Goal: Task Accomplishment & Management: Use online tool/utility

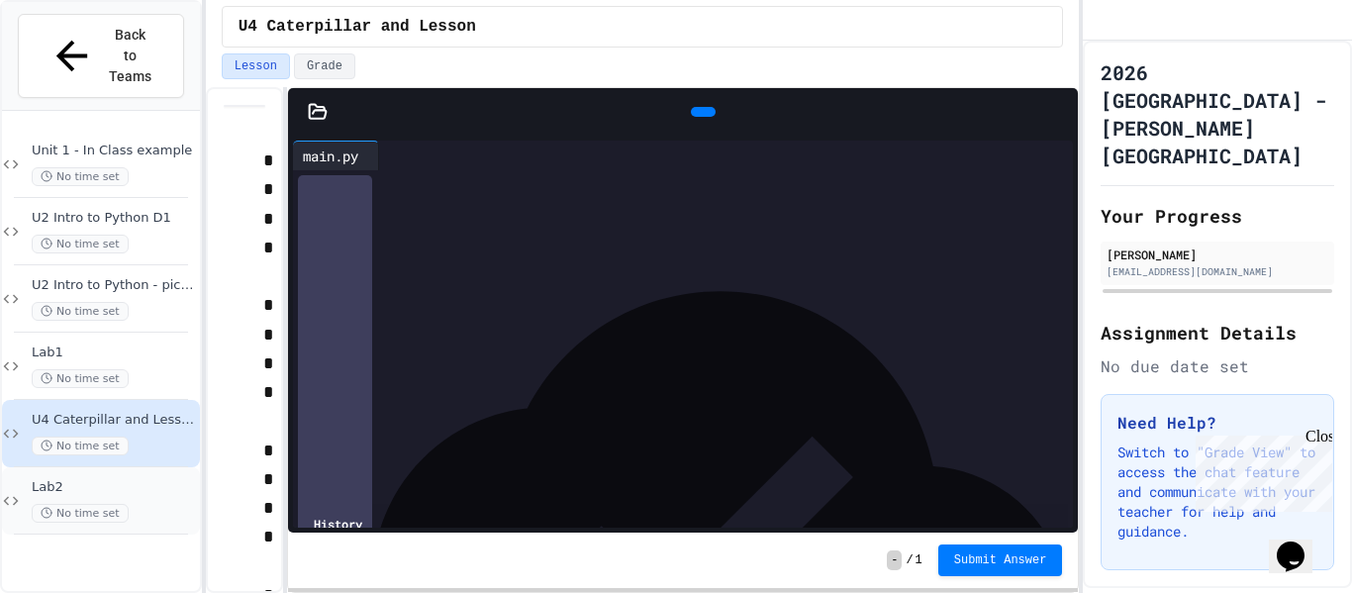
click at [131, 504] on div "No time set" at bounding box center [114, 513] width 164 height 19
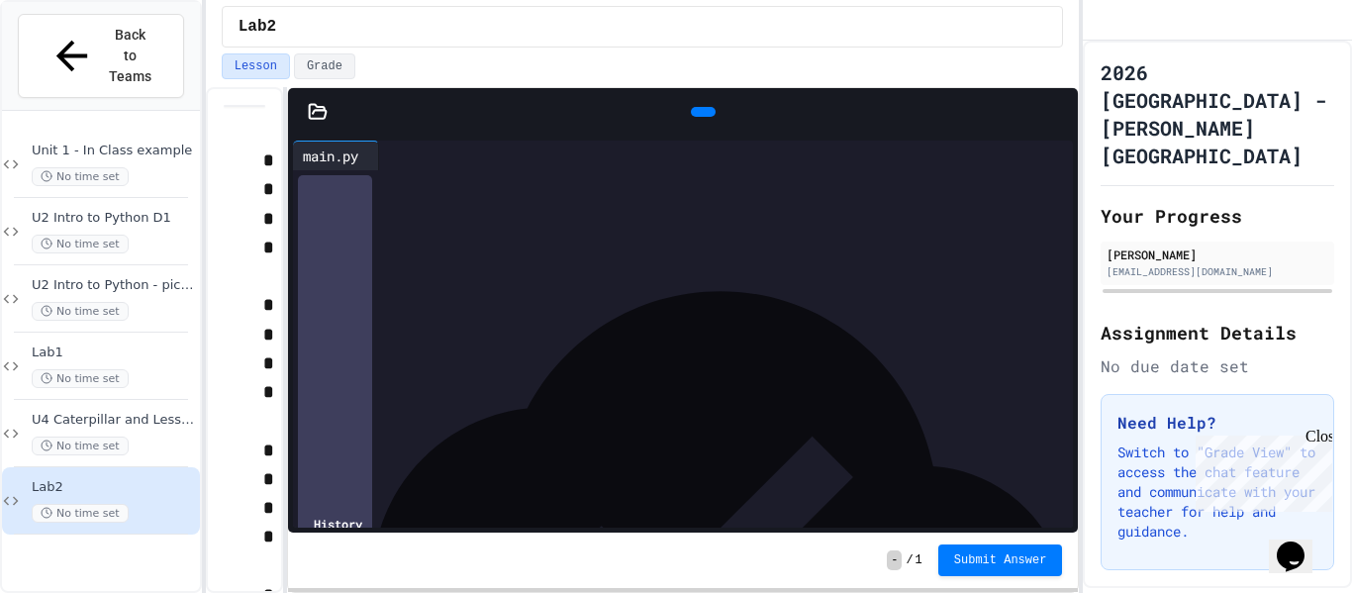
click at [321, 116] on icon at bounding box center [318, 112] width 20 height 20
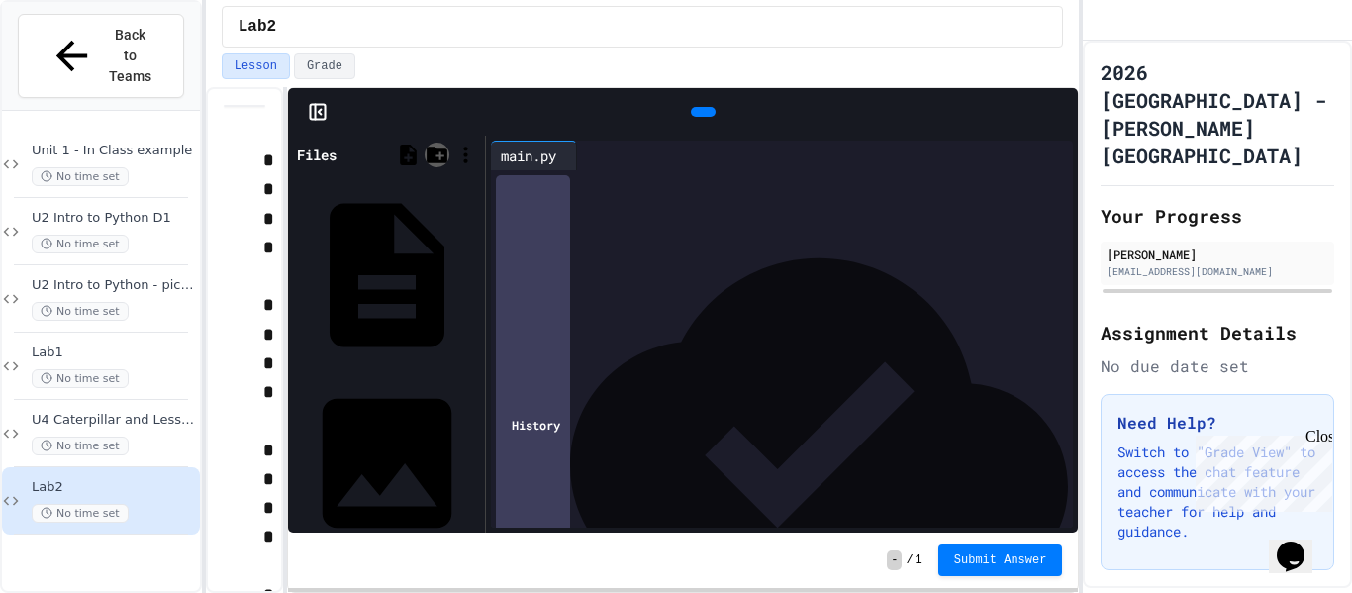
click at [430, 160] on icon at bounding box center [437, 155] width 25 height 25
click at [410, 154] on icon at bounding box center [408, 155] width 17 height 21
click at [471, 156] on icon at bounding box center [465, 155] width 25 height 25
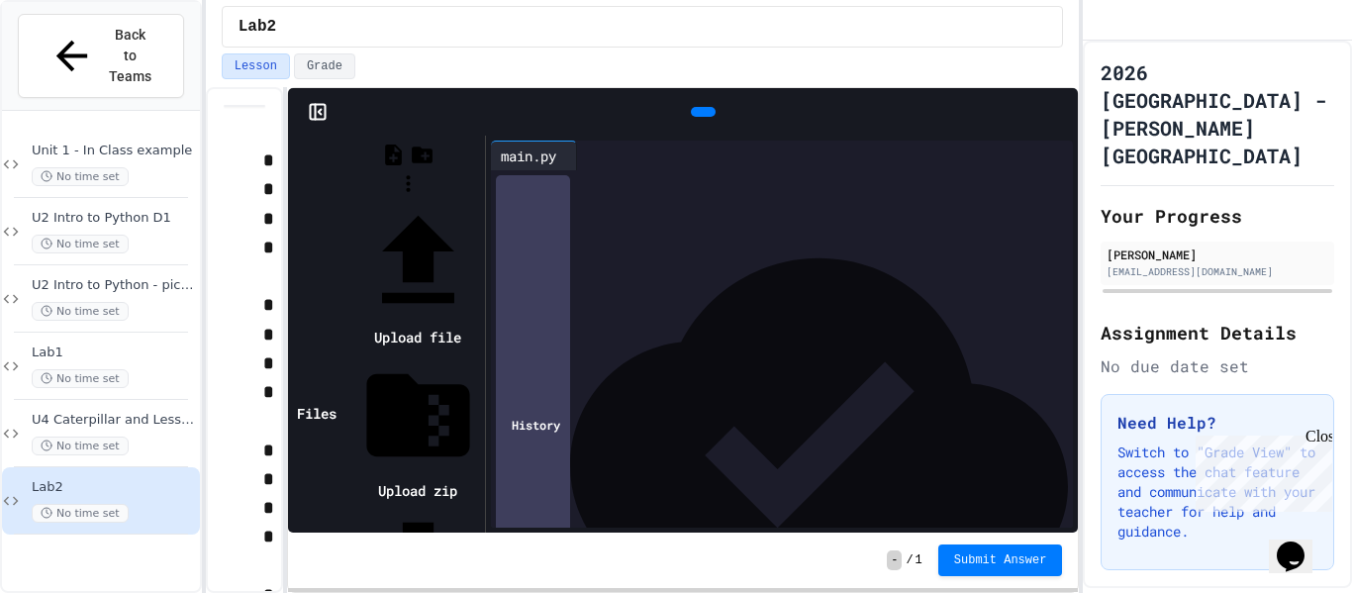
click at [454, 216] on icon at bounding box center [418, 260] width 72 height 88
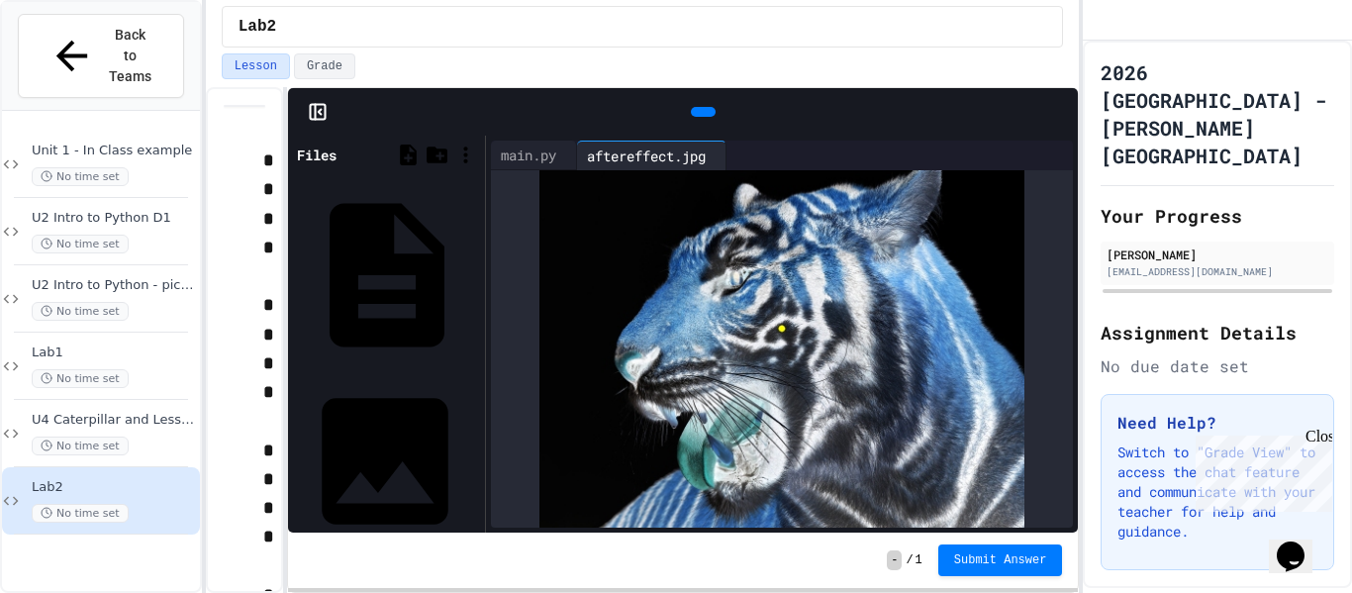
click at [474, 451] on div "Pikachu.jpg" at bounding box center [474, 461] width 0 height 20
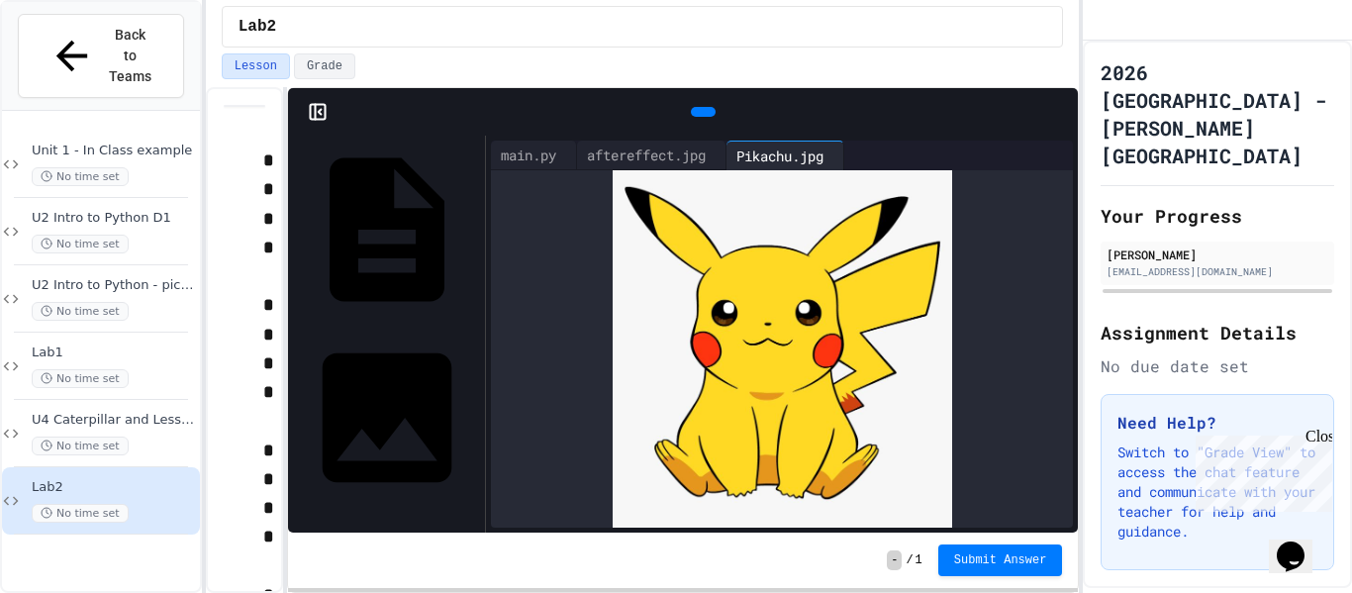
scroll to position [51, 0]
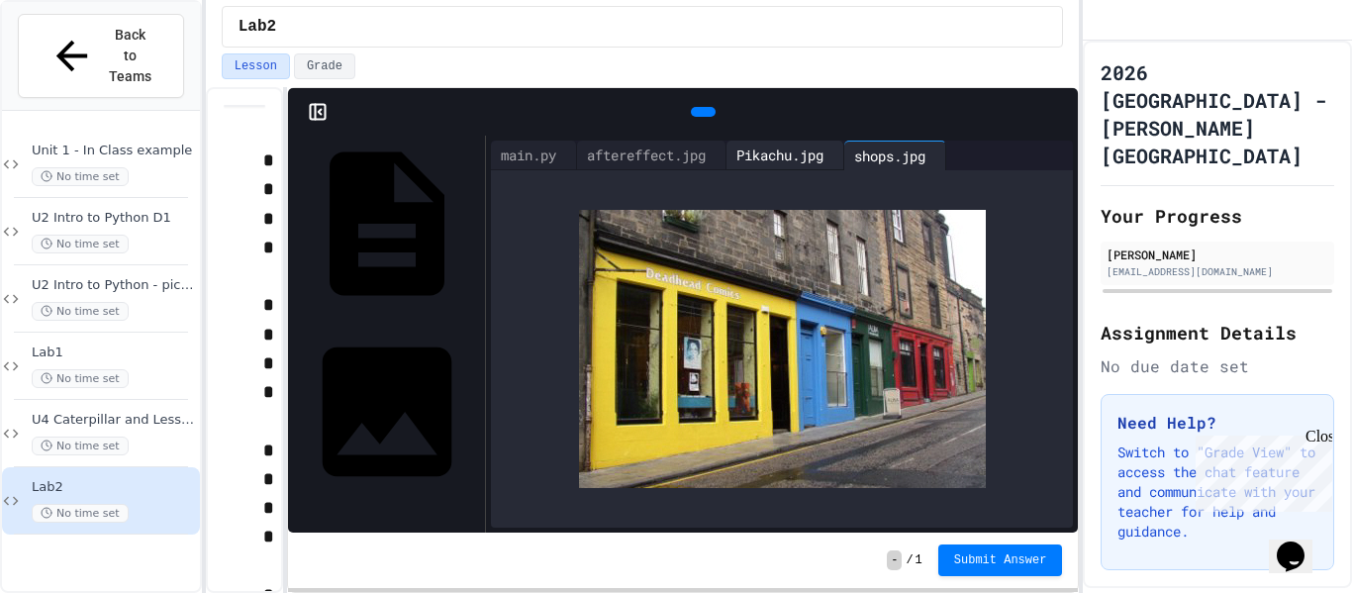
click at [833, 158] on div "Pikachu.jpg" at bounding box center [780, 155] width 107 height 21
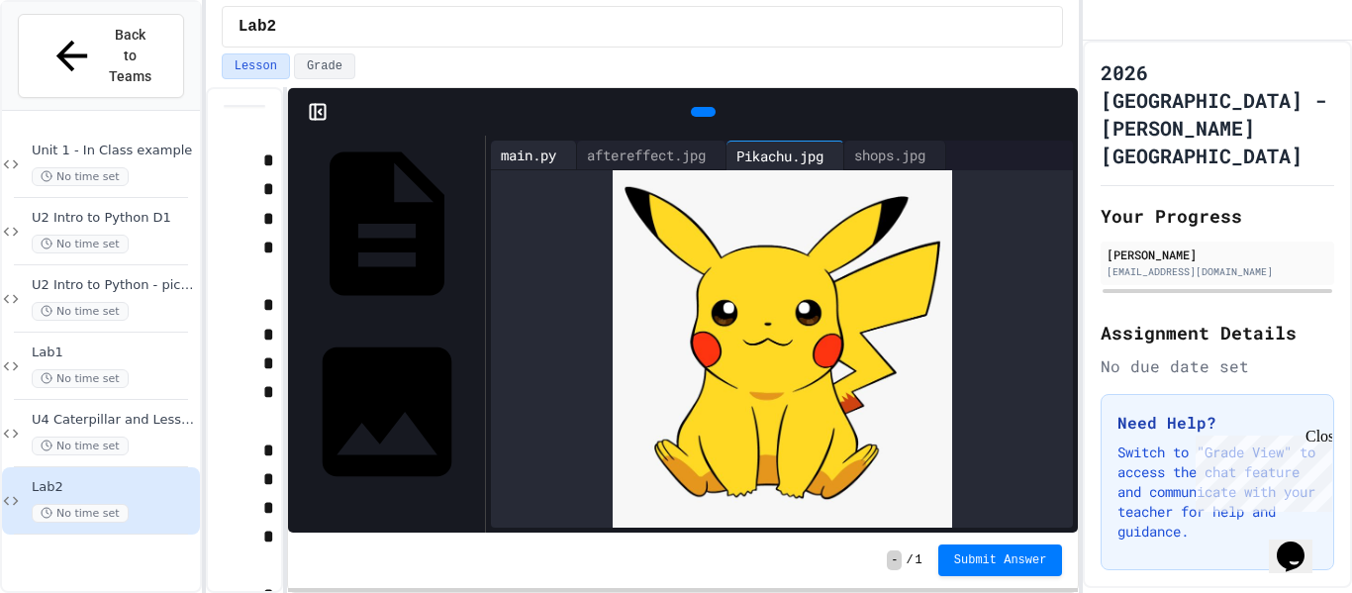
click at [554, 148] on div "main.py" at bounding box center [528, 155] width 75 height 21
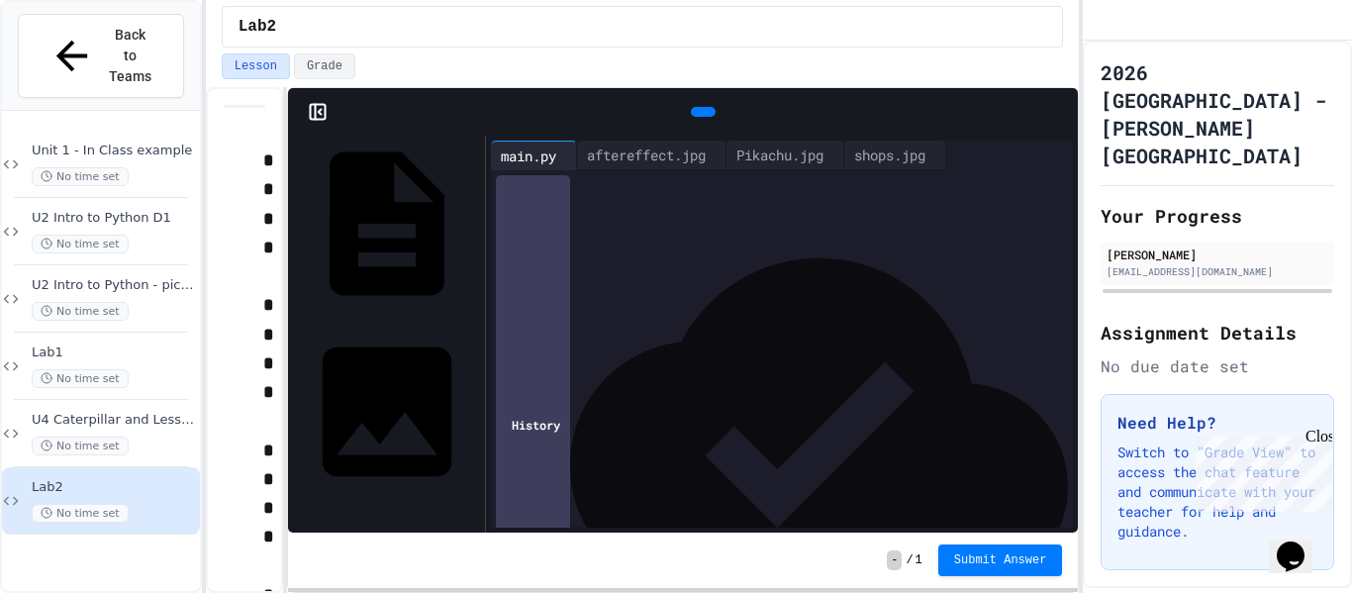
scroll to position [0, 0]
click at [707, 418] on div at bounding box center [800, 422] width 549 height 20
click at [701, 112] on icon at bounding box center [701, 112] width 0 height 0
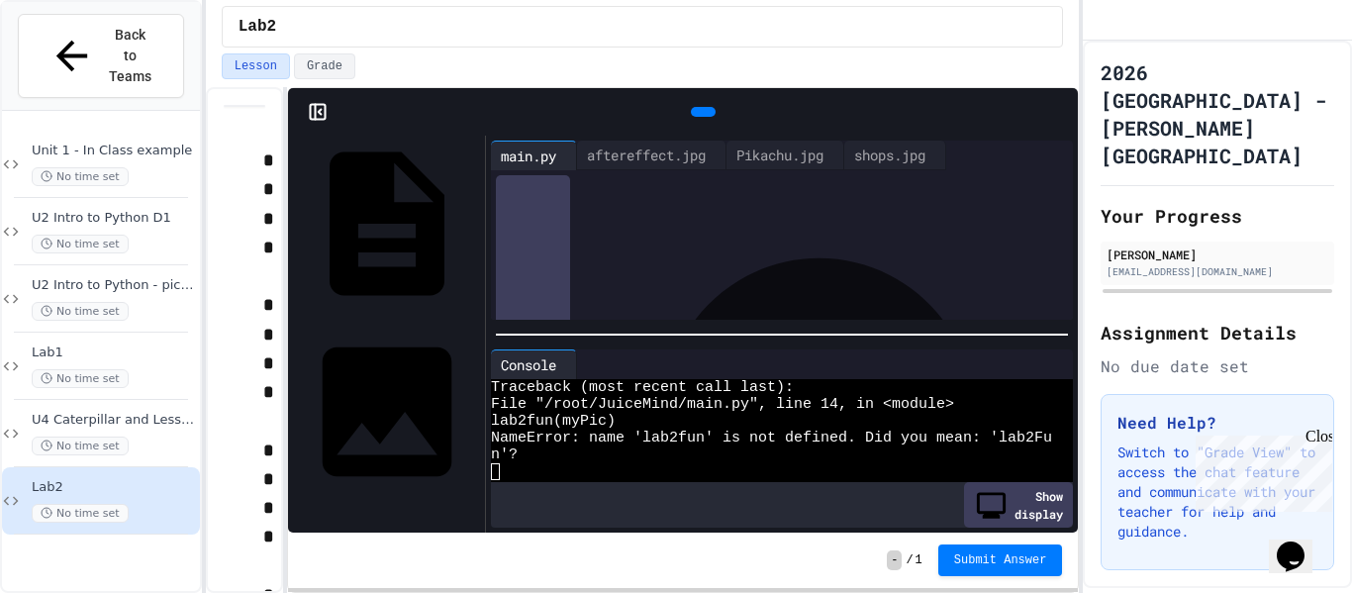
click at [701, 112] on icon at bounding box center [701, 112] width 0 height 0
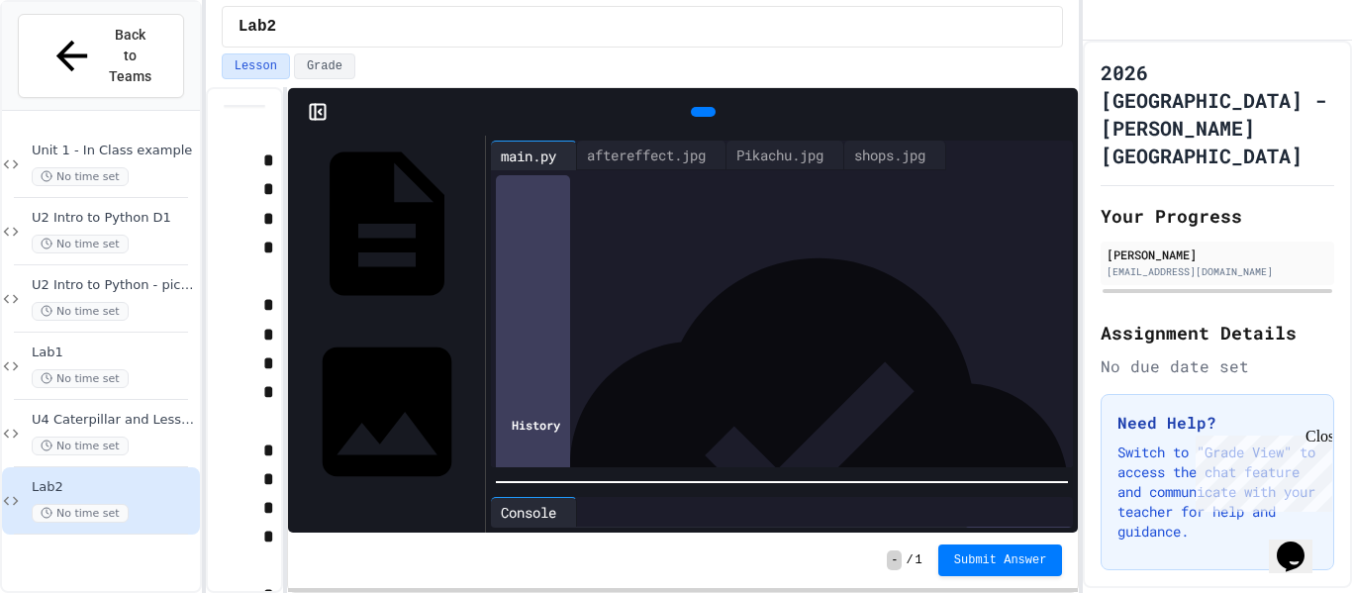
scroll to position [151, 0]
click at [644, 499] on div "**********" at bounding box center [782, 334] width 593 height 397
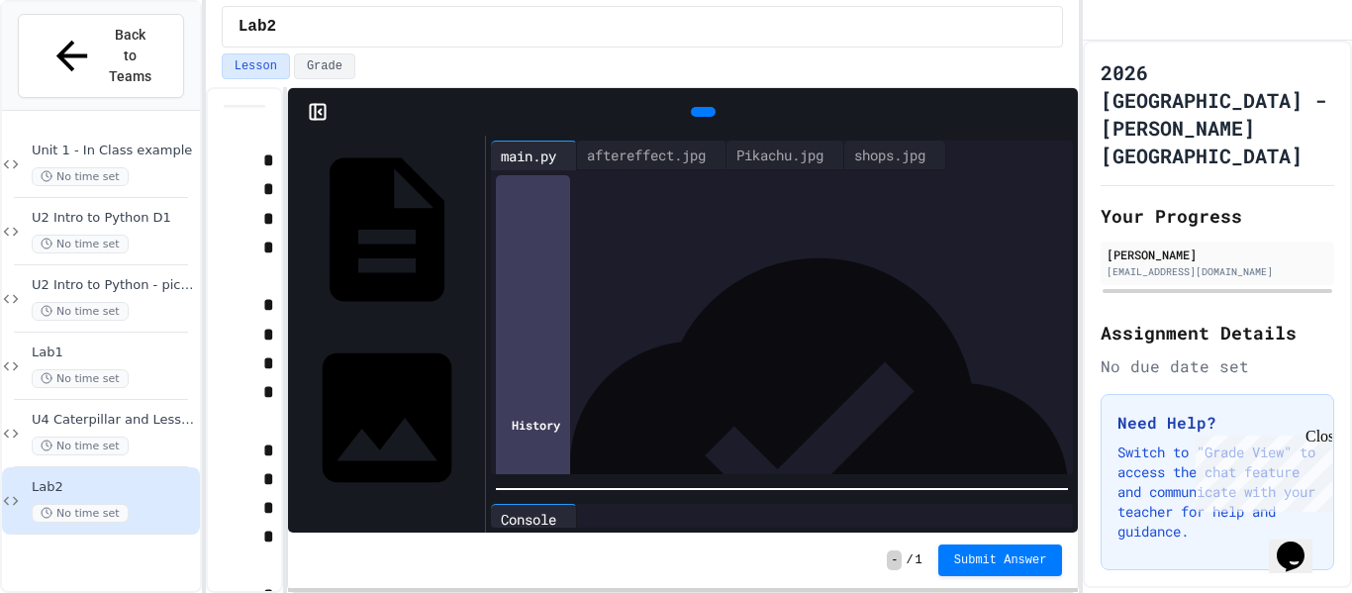
scroll to position [47, 0]
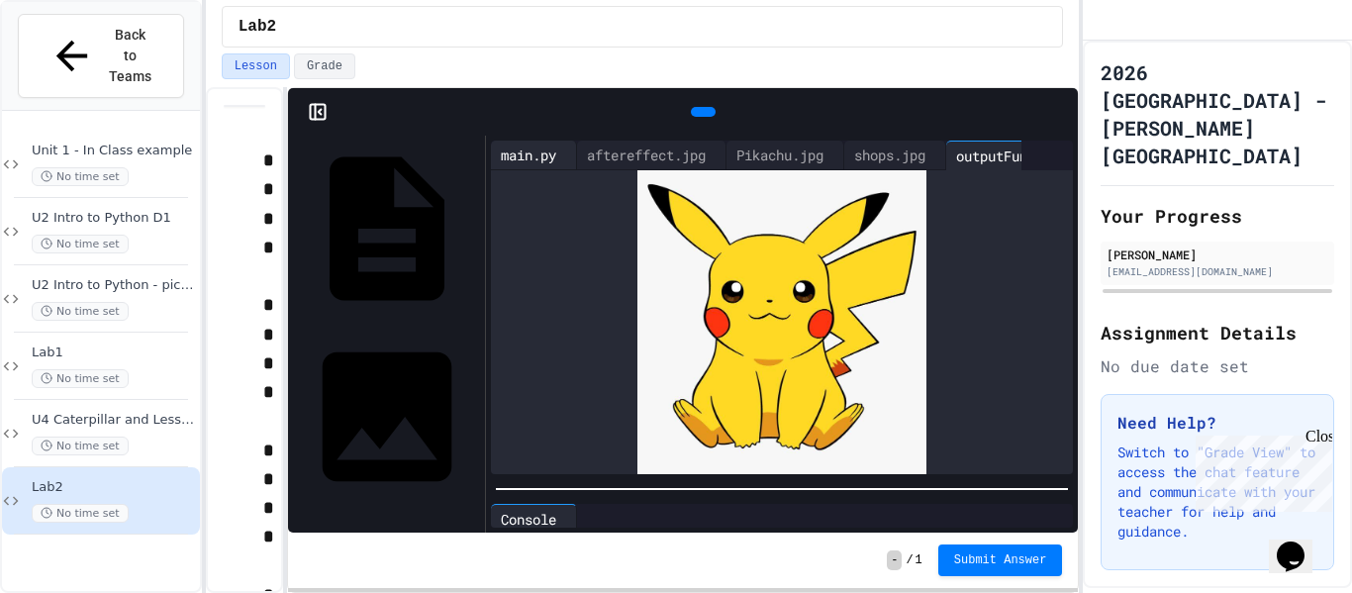
click at [529, 147] on div "main.py" at bounding box center [528, 155] width 75 height 21
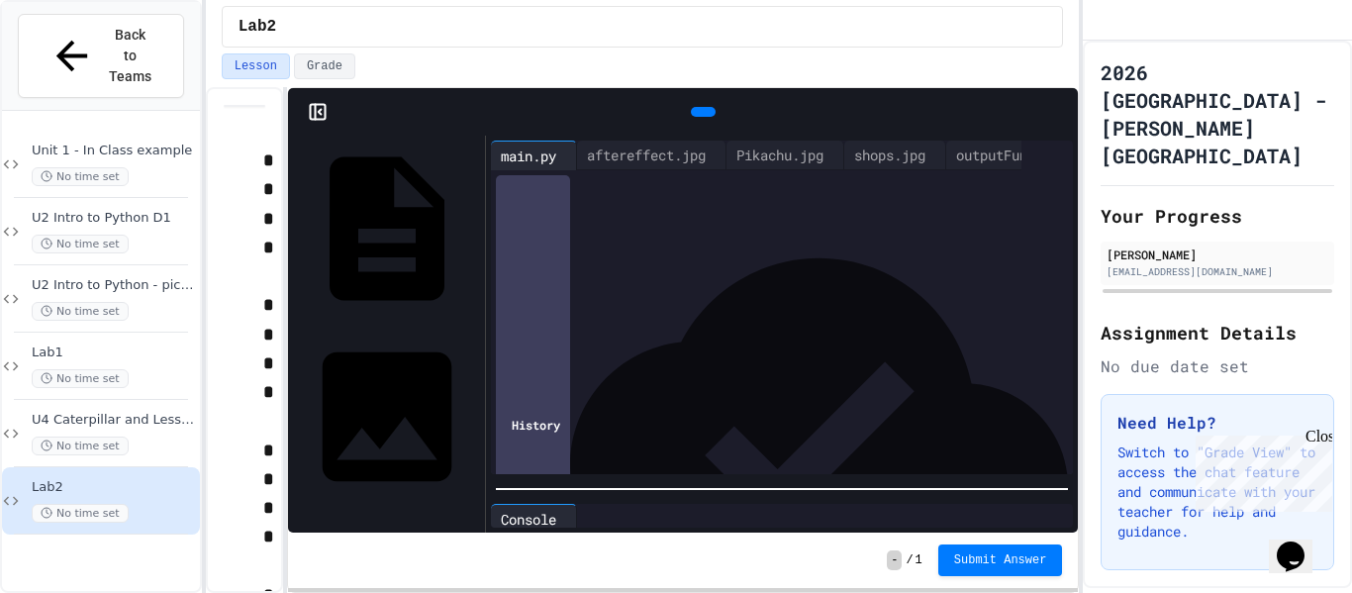
scroll to position [76, 0]
click at [721, 155] on icon at bounding box center [721, 155] width 0 height 0
click at [810, 160] on icon at bounding box center [803, 167] width 14 height 14
click at [823, 156] on div "outputFunTwice.jpg" at bounding box center [776, 155] width 162 height 21
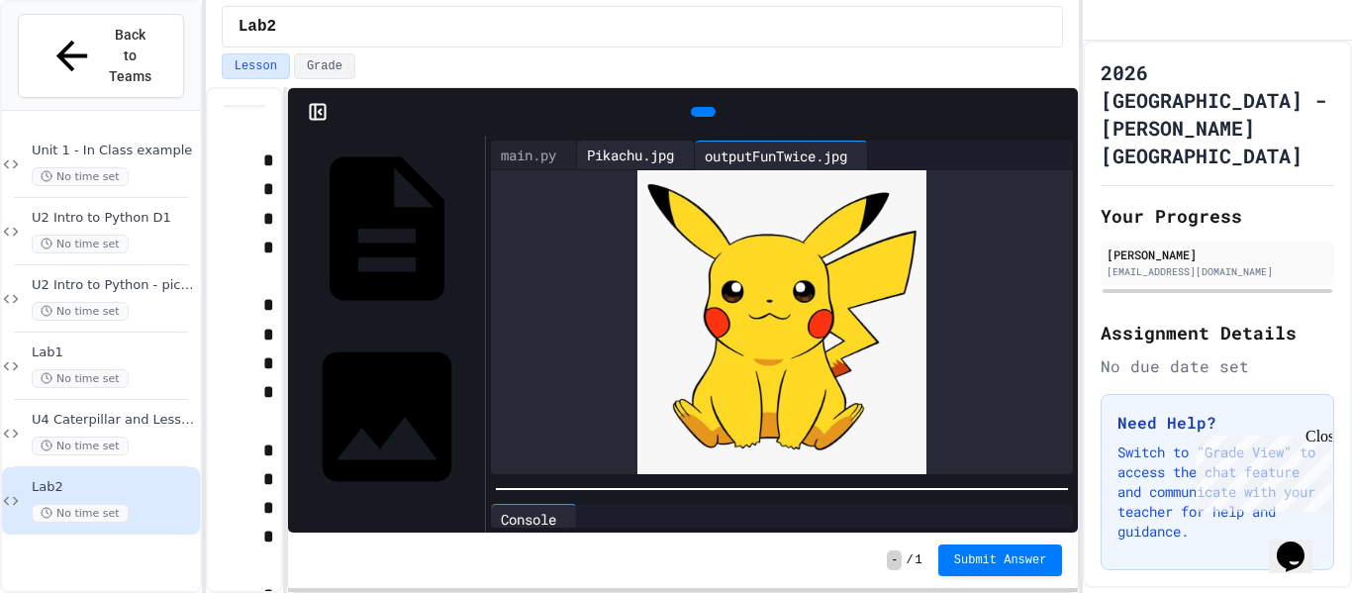
click at [681, 146] on div "Pikachu.jpg" at bounding box center [630, 155] width 107 height 21
click at [816, 147] on div "outputFunTwice.jpg" at bounding box center [776, 155] width 162 height 21
click at [862, 156] on icon at bounding box center [862, 156] width 0 height 0
click at [689, 156] on icon at bounding box center [689, 156] width 0 height 0
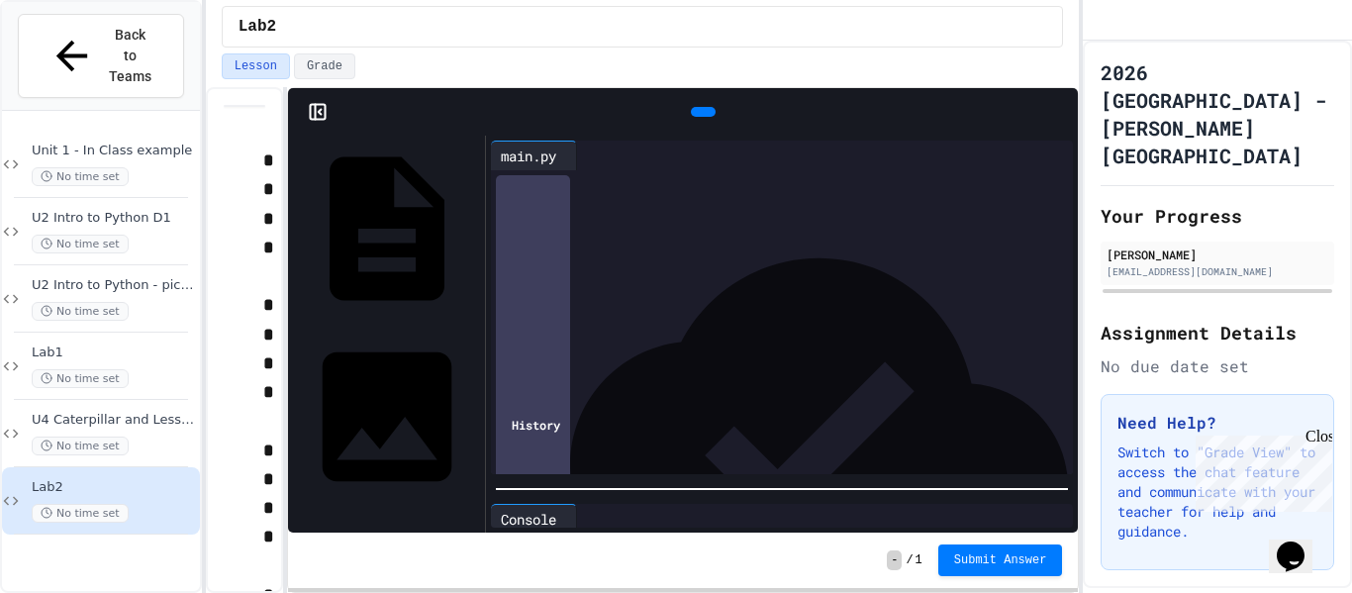
scroll to position [57, 0]
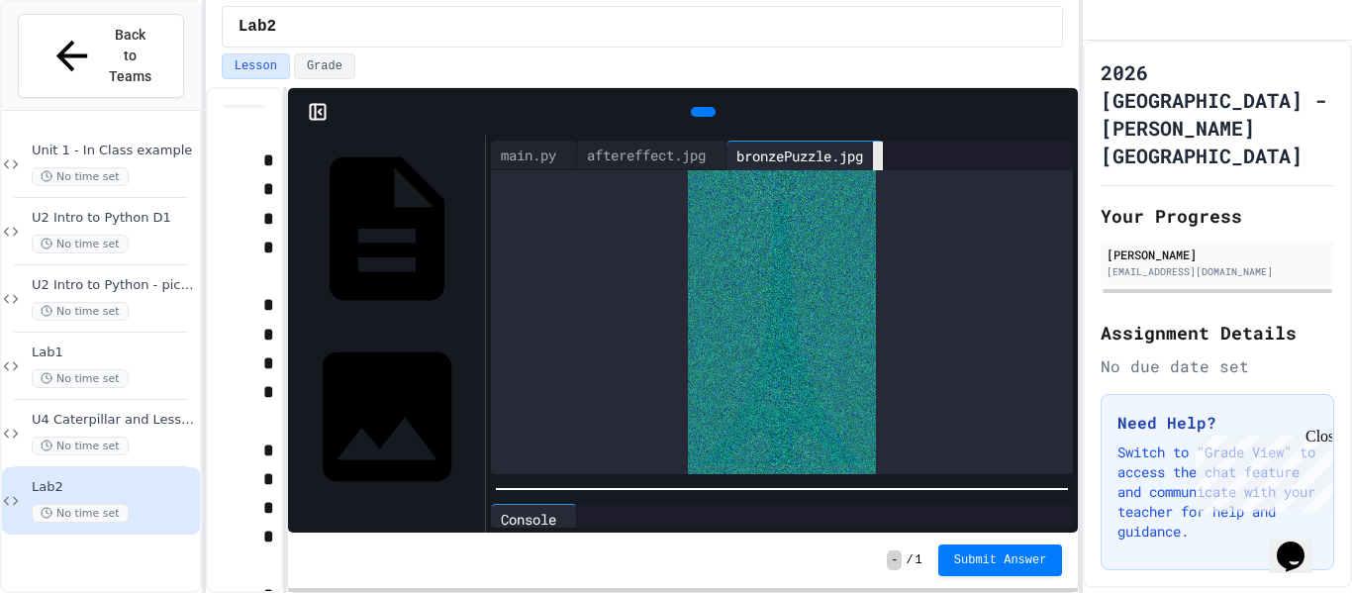
click at [897, 161] on icon at bounding box center [890, 168] width 14 height 14
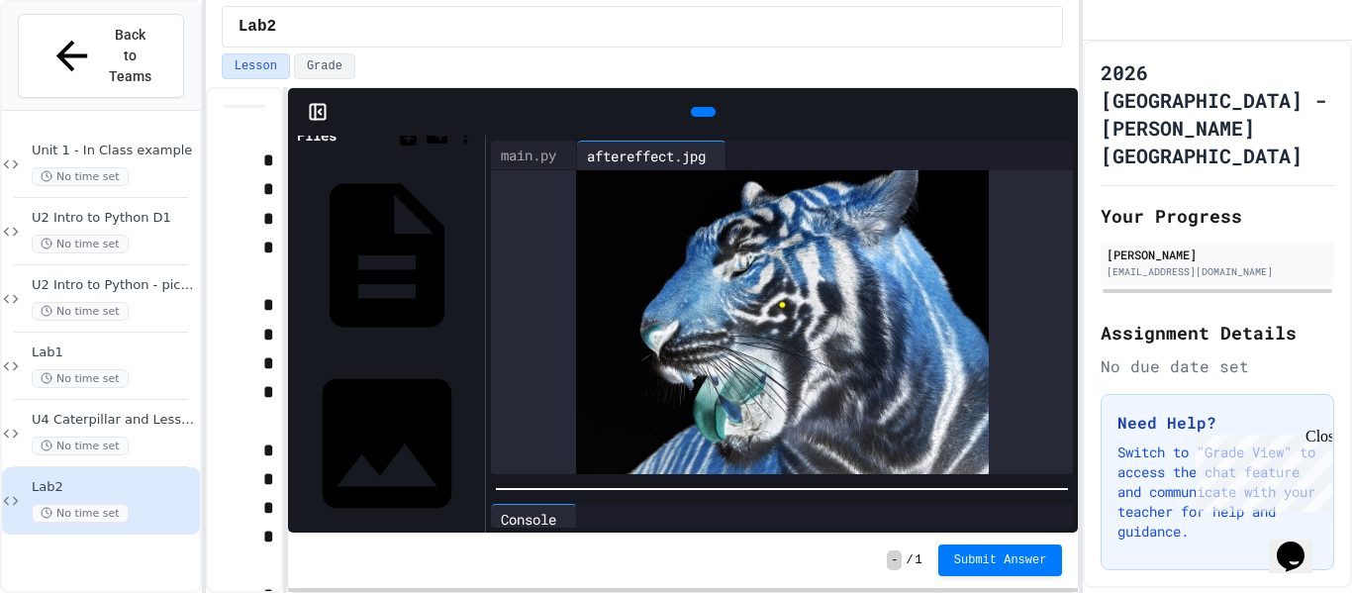
scroll to position [0, 0]
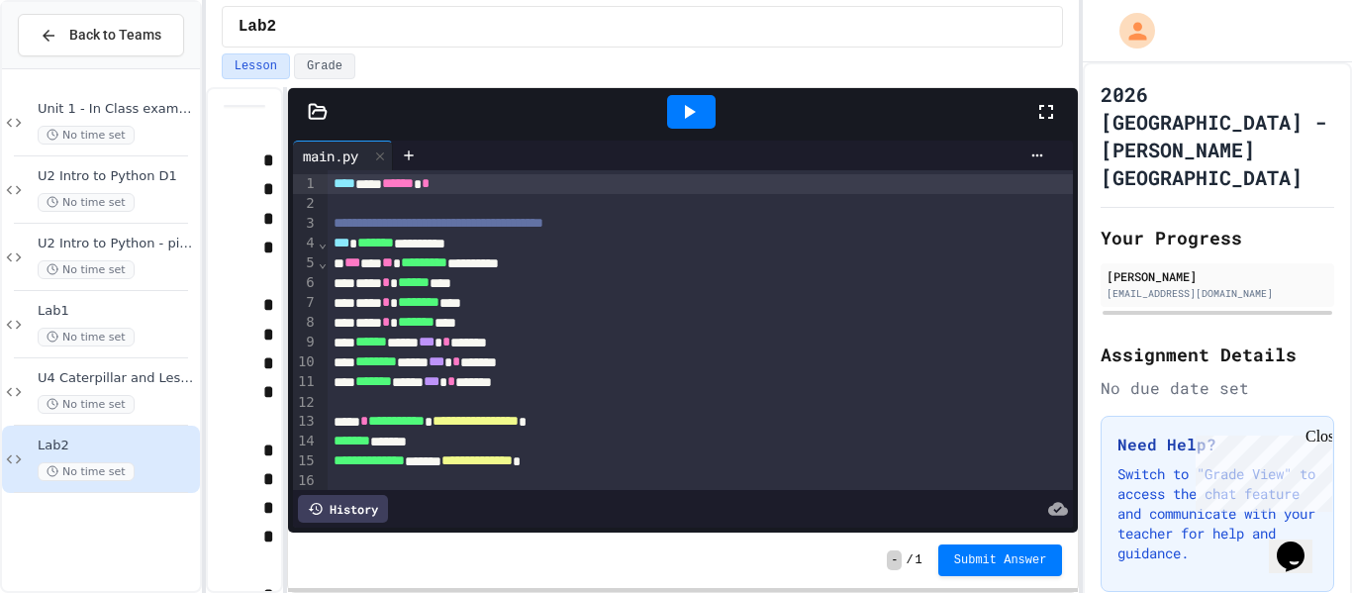
click at [316, 121] on icon at bounding box center [318, 112] width 20 height 20
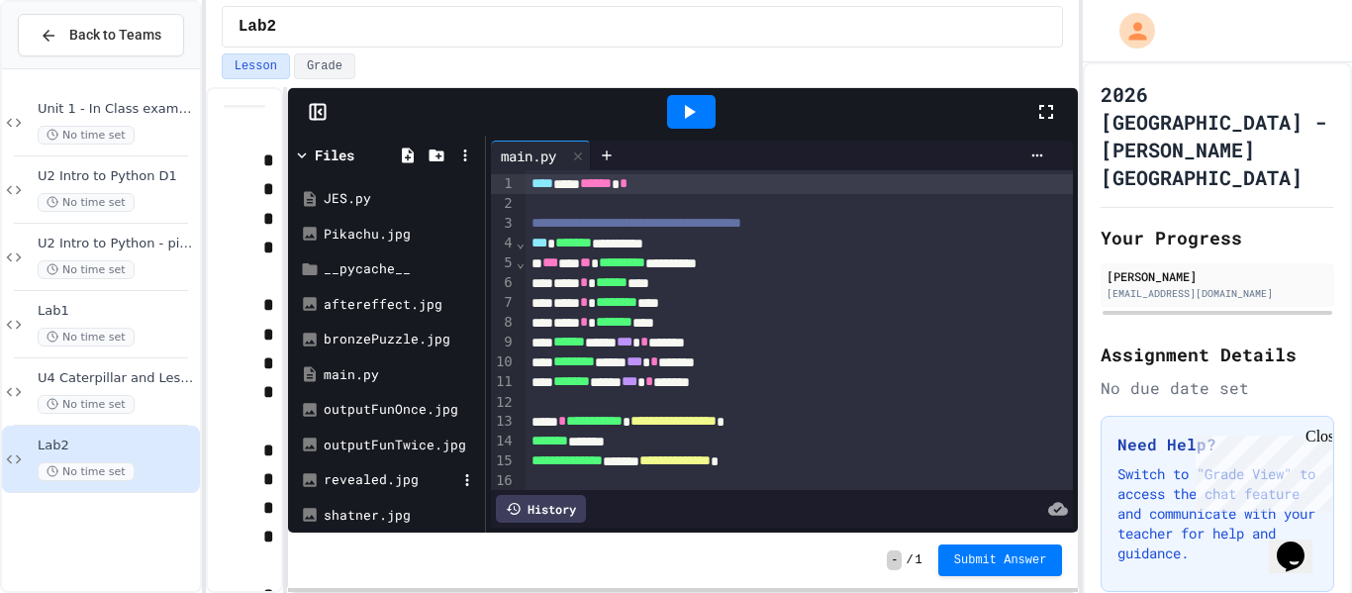
click at [370, 482] on div "revealed.jpg" at bounding box center [390, 480] width 133 height 20
